Goal: Check status: Check status

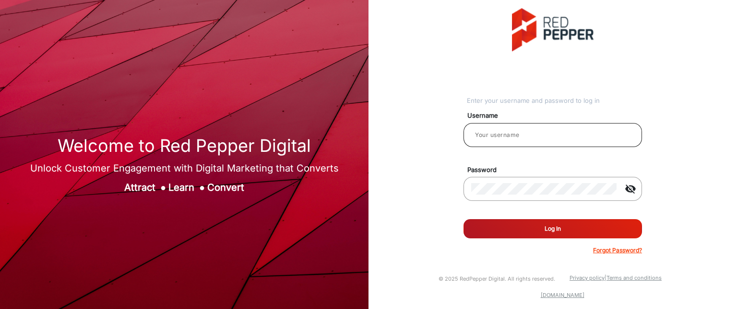
click at [530, 140] on div at bounding box center [552, 134] width 163 height 27
click at [566, 132] on input "rachael" at bounding box center [552, 135] width 163 height 12
type input "Rachael"
click at [593, 235] on button "Log In" at bounding box center [553, 228] width 179 height 19
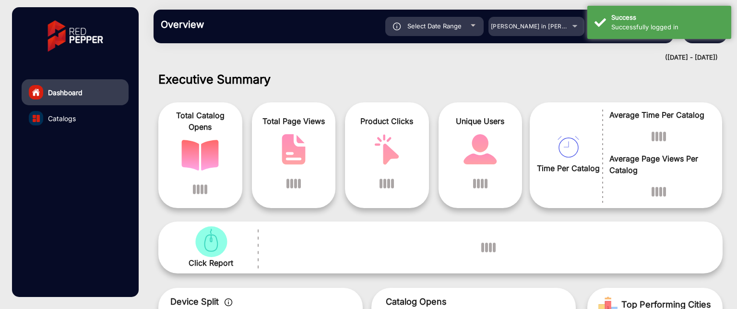
scroll to position [7, 0]
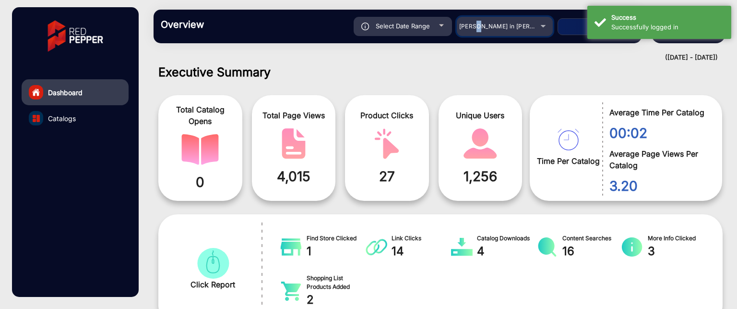
click at [482, 27] on span "[PERSON_NAME] in [PERSON_NAME]" at bounding box center [512, 26] width 106 height 7
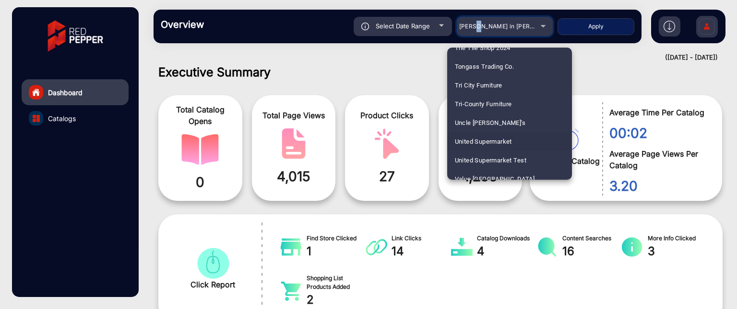
scroll to position [2543, 0]
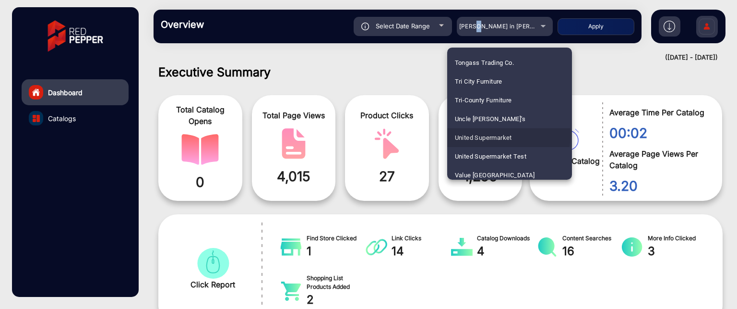
click at [503, 135] on span "United Supermarket" at bounding box center [483, 137] width 57 height 19
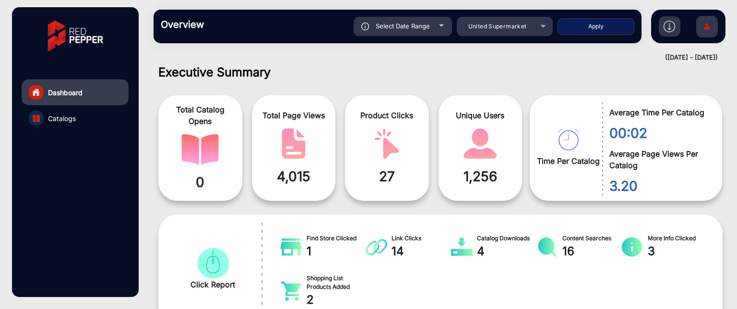
click at [430, 23] on div "Select Date Range" at bounding box center [403, 26] width 98 height 19
type input "[DATE]"
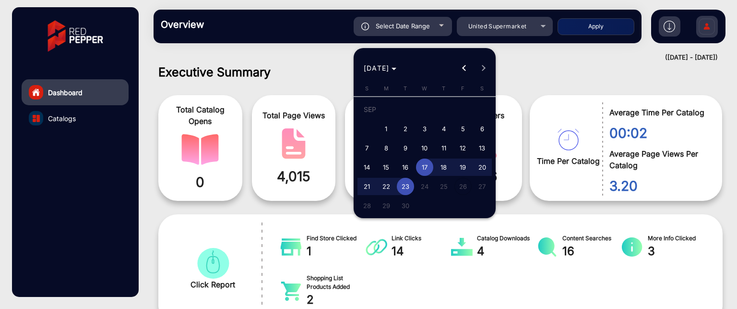
click at [543, 73] on div at bounding box center [368, 154] width 737 height 309
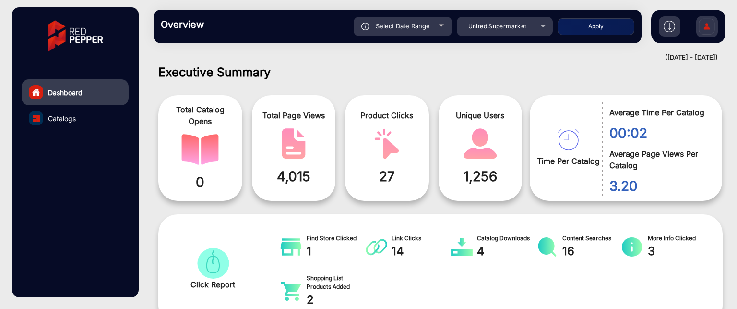
click at [578, 29] on button "Apply" at bounding box center [596, 26] width 77 height 17
type input "[DATE]"
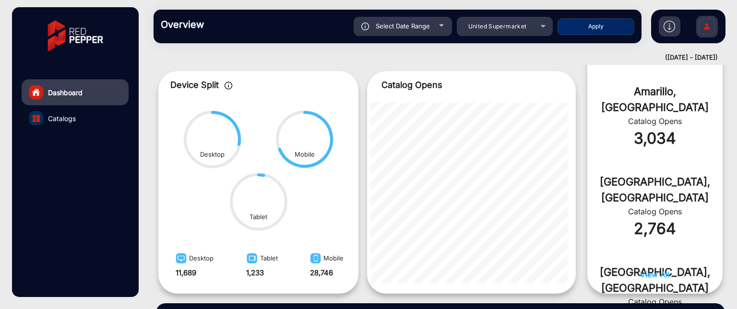
scroll to position [295, 0]
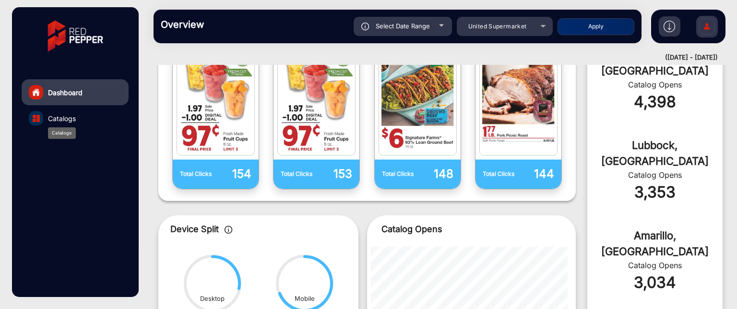
click at [68, 116] on span "Catalogs" at bounding box center [62, 118] width 28 height 10
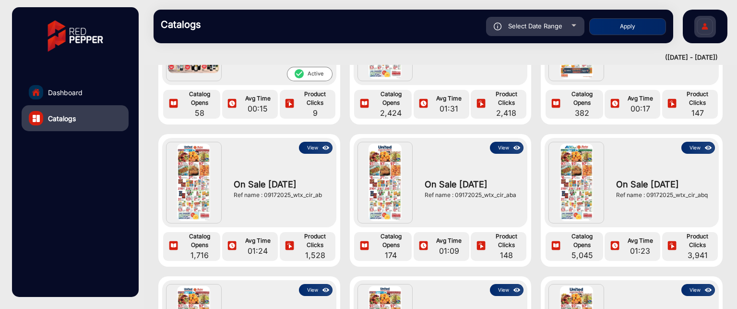
scroll to position [240, 0]
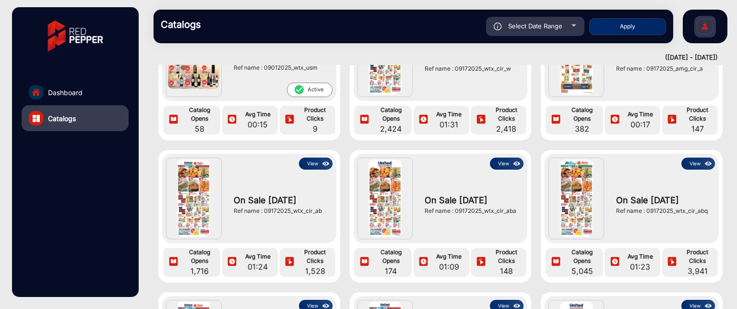
click at [692, 167] on button "View" at bounding box center [698, 163] width 34 height 12
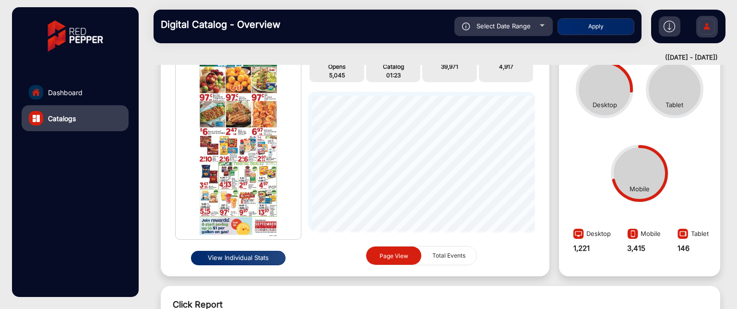
scroll to position [151, 0]
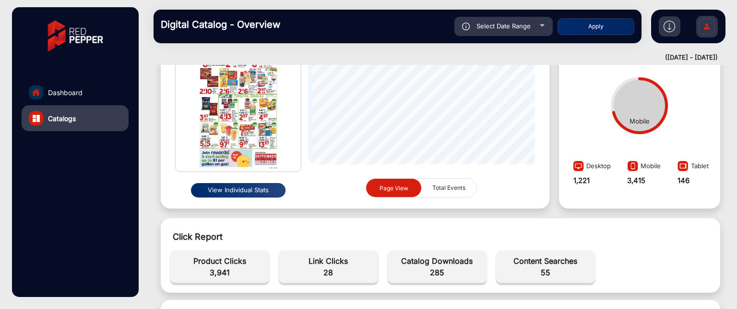
click at [242, 189] on button "View Individual Stats" at bounding box center [238, 190] width 95 height 14
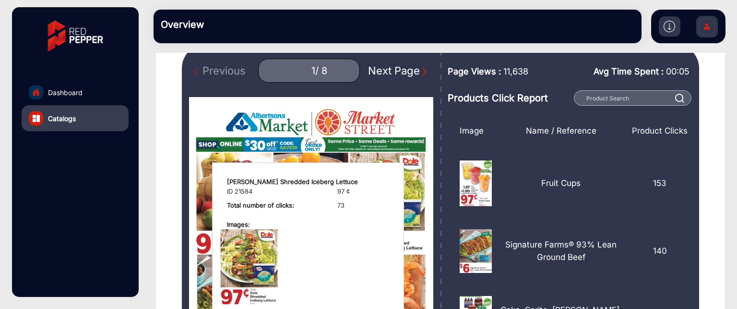
scroll to position [55, 0]
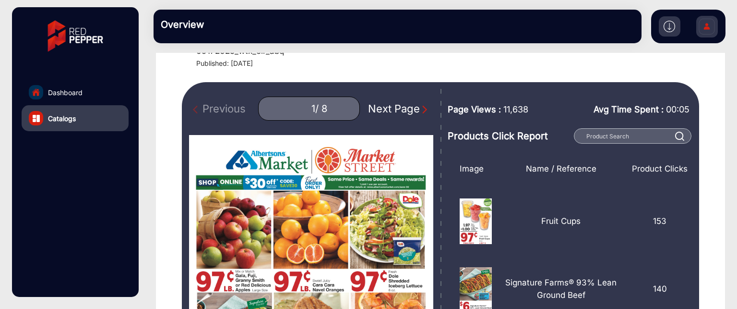
click at [410, 113] on div "Next Page" at bounding box center [398, 109] width 61 height 16
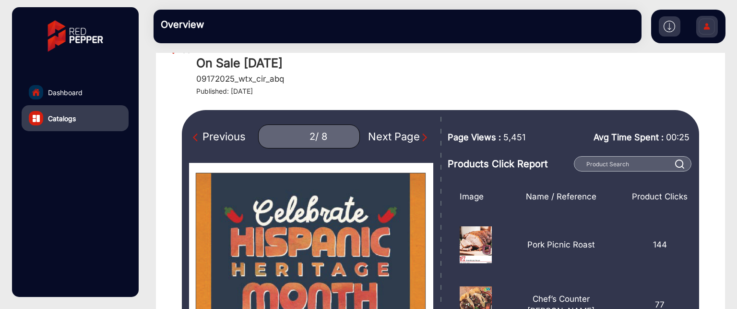
scroll to position [7, 0]
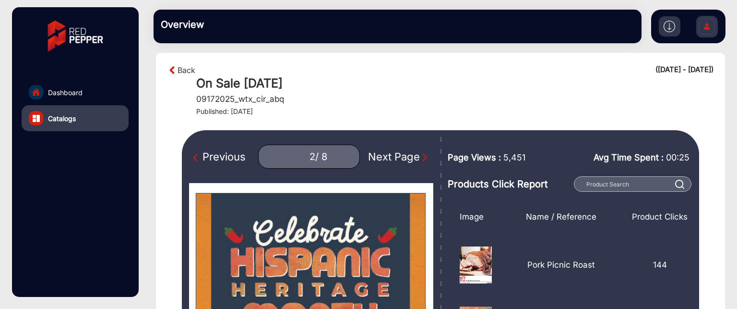
click at [391, 157] on div "Next Page" at bounding box center [398, 157] width 61 height 16
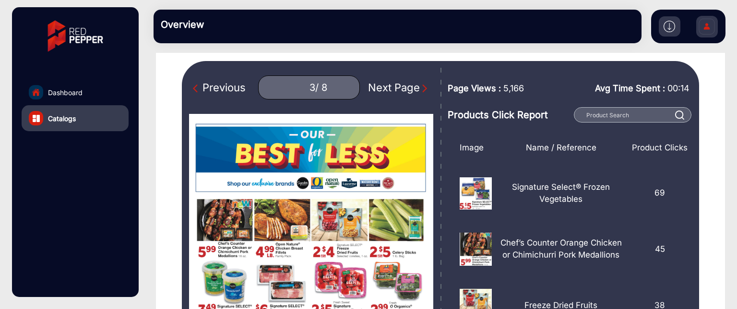
scroll to position [55, 0]
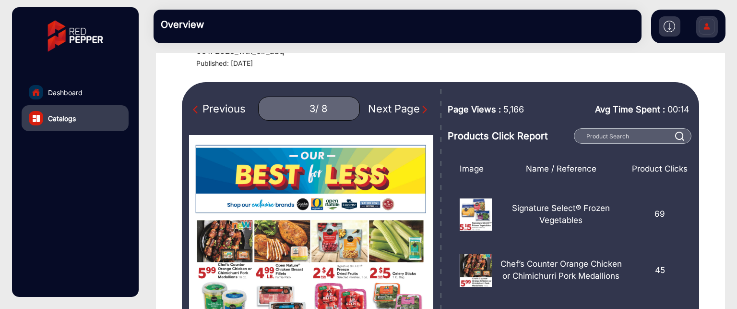
click at [420, 107] on img "Next Page" at bounding box center [425, 110] width 10 height 10
type input "4"
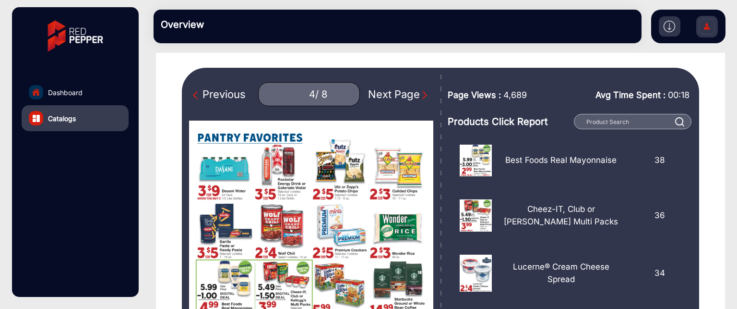
scroll to position [7, 0]
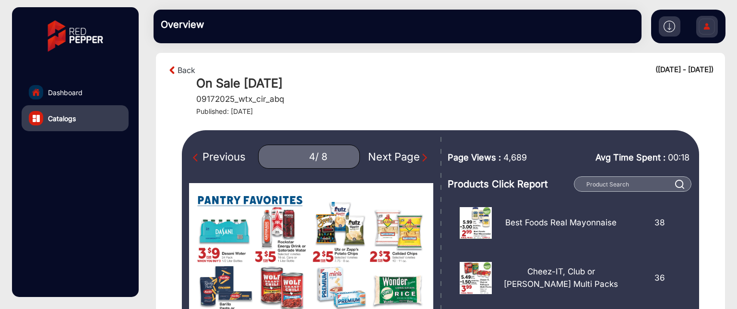
click at [671, 28] on img at bounding box center [670, 27] width 12 height 12
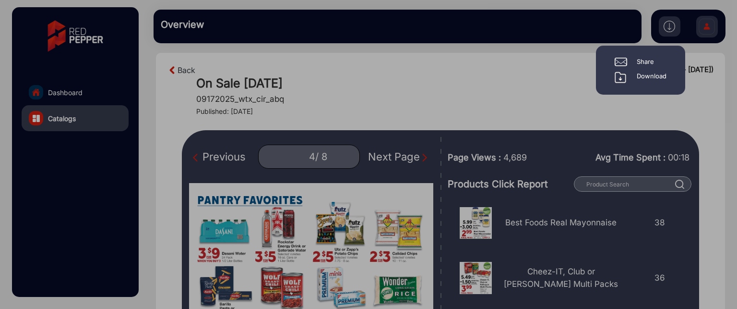
click at [627, 118] on div at bounding box center [368, 154] width 737 height 309
